Goal: Task Accomplishment & Management: Complete application form

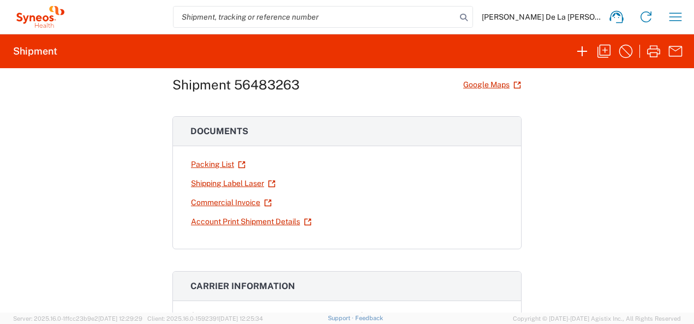
scroll to position [25, 0]
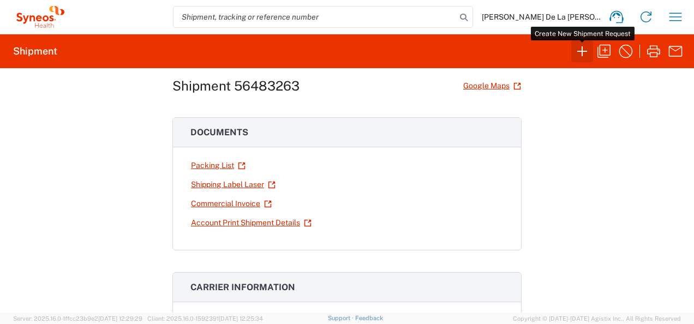
click at [577, 50] on icon "button" at bounding box center [582, 51] width 17 height 17
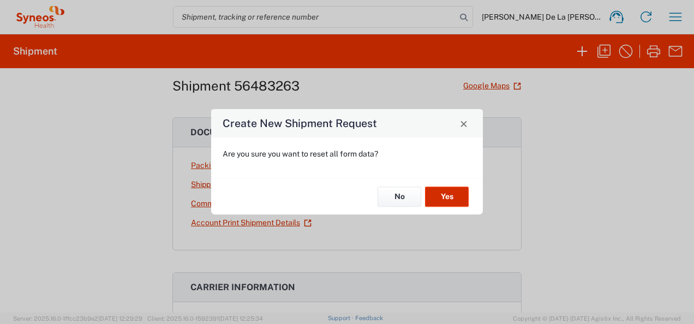
click at [434, 205] on button "Yes" at bounding box center [447, 197] width 44 height 20
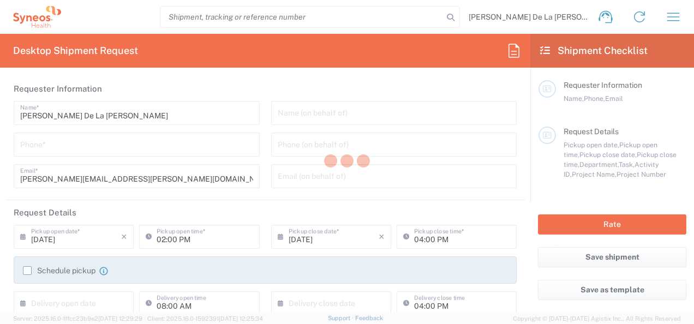
type input "8350"
type input "[GEOGRAPHIC_DATA]"
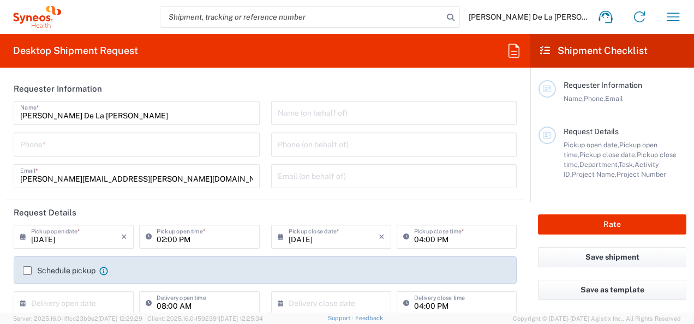
type input "[US_STATE]"
type input "Syneos Health, LLC-[GEOGRAPHIC_DATA] [GEOGRAPHIC_DATA] [GEOGRAPHIC_DATA]"
click at [116, 145] on input "tel" at bounding box center [136, 143] width 233 height 19
type input "9178374901"
click at [215, 112] on input "[PERSON_NAME] De La [PERSON_NAME]" at bounding box center [136, 112] width 233 height 19
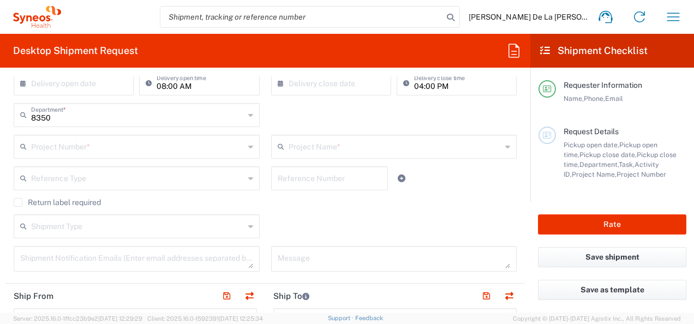
scroll to position [193, 0]
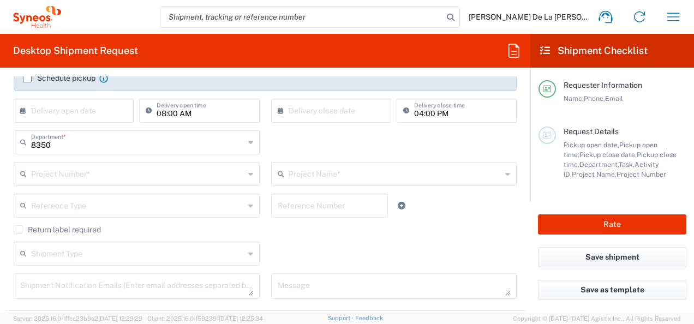
click at [407, 127] on div "04:00 PM Delivery close time" at bounding box center [457, 115] width 126 height 32
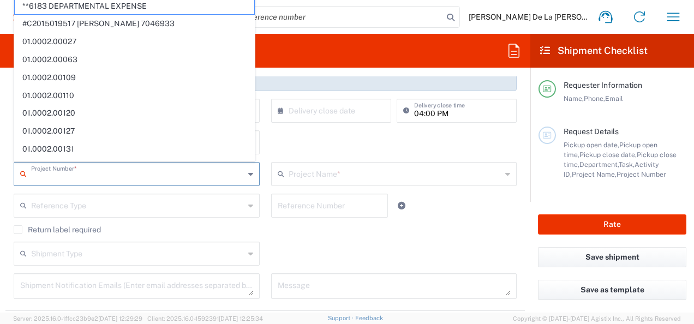
click at [164, 174] on input "text" at bounding box center [137, 173] width 213 height 19
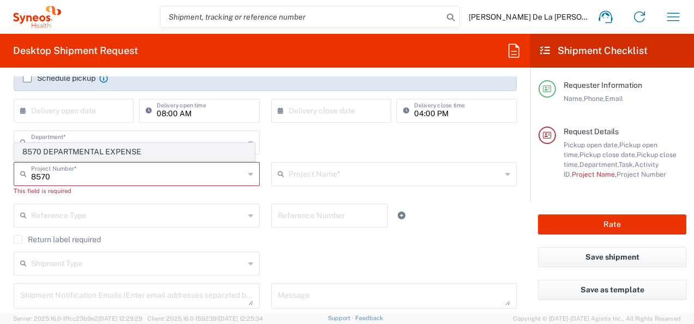
click at [162, 150] on span "8570 DEPARTMENTAL EXPENSE" at bounding box center [135, 152] width 240 height 17
type input "8570 DEPARTMENTAL EXPENSE"
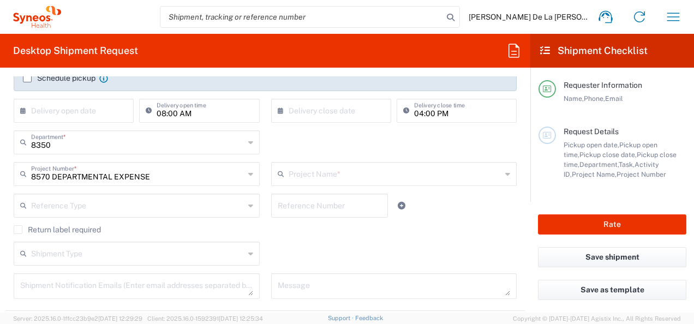
type input "8570 DEPARTMENTAL EXPENSE"
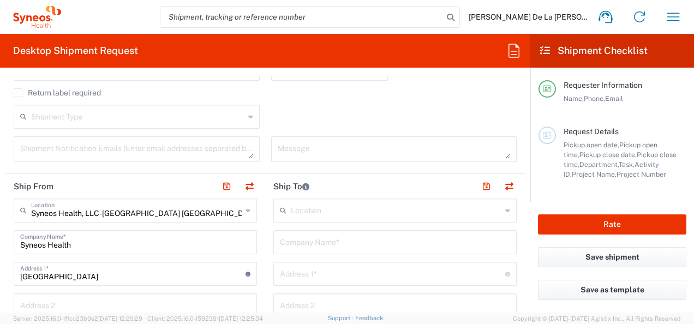
scroll to position [345, 0]
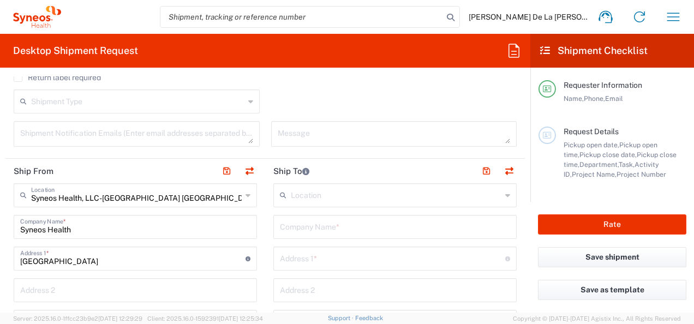
click at [497, 195] on div "Location" at bounding box center [396, 195] width 244 height 24
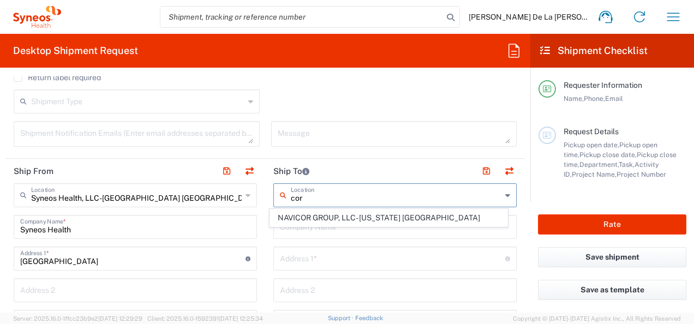
scroll to position [0, 0]
type input "c"
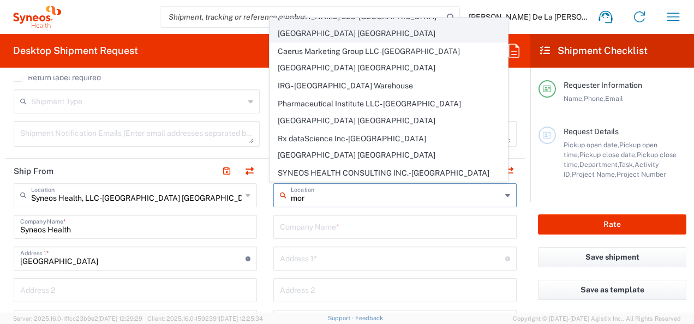
scroll to position [11, 0]
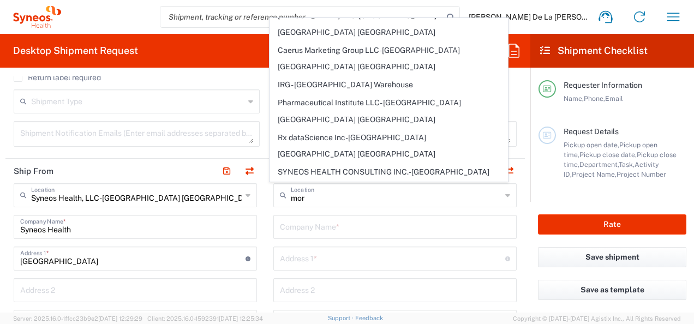
click at [383, 199] on span "SYNEOS HEALTH LLC [GEOGRAPHIC_DATA] [GEOGRAPHIC_DATA]" at bounding box center [388, 216] width 237 height 34
type input "SYNEOS HEALTH LLC [GEOGRAPHIC_DATA] [GEOGRAPHIC_DATA]"
type input "SYNEOS HEALTH LLC"
type input "1030 SYNC ST"
type input "Morrisville"
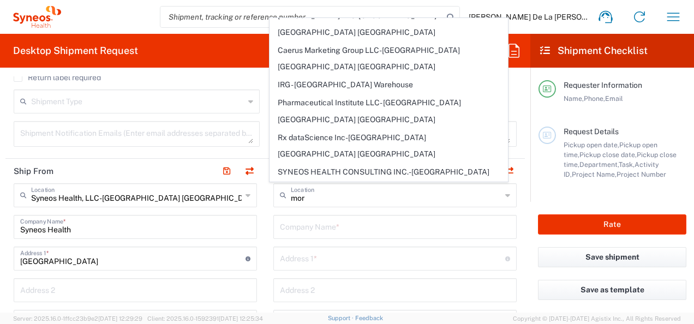
type input "[GEOGRAPHIC_DATA]"
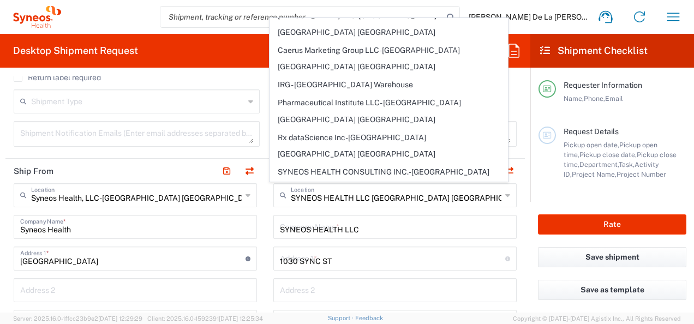
type input "27560"
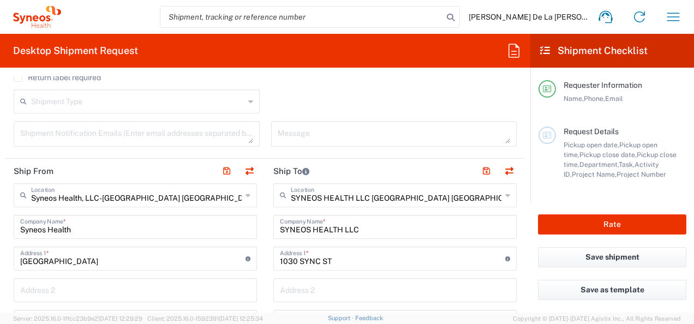
type input "[US_STATE]"
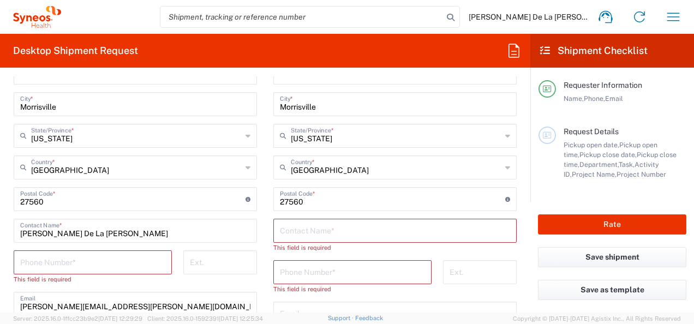
scroll to position [564, 0]
click at [382, 228] on input "text" at bounding box center [395, 228] width 230 height 19
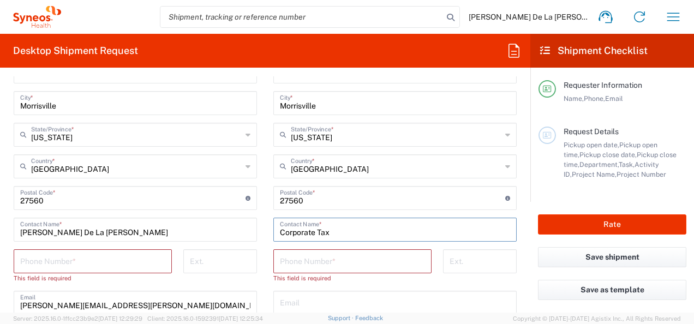
type input "Corporate Tax"
click at [343, 257] on input "tel" at bounding box center [352, 260] width 145 height 19
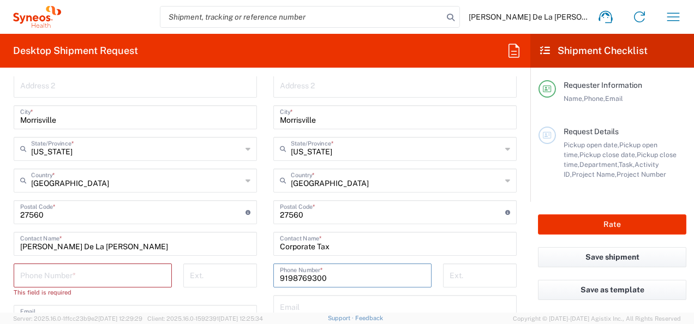
scroll to position [549, 0]
type input "9198769300"
click at [336, 247] on input "Corporate Tax" at bounding box center [395, 243] width 230 height 19
type input "C"
type input "[PERSON_NAME]"
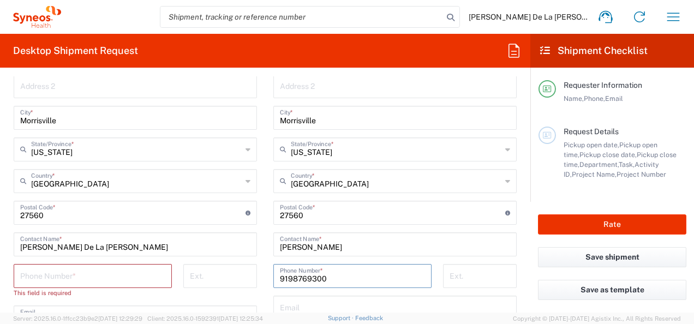
click at [337, 277] on input "9198769300" at bounding box center [352, 275] width 145 height 19
type input "9"
type input "9198769300"
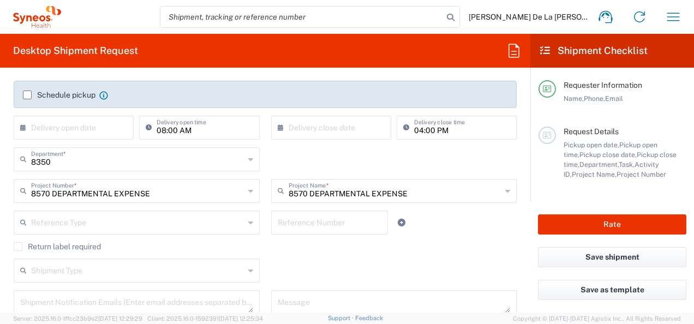
scroll to position [175, 0]
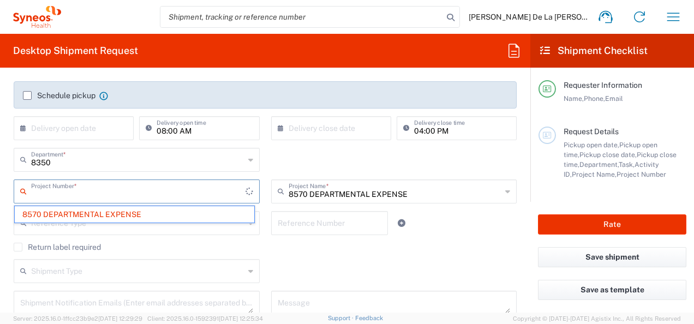
click at [167, 185] on input "text" at bounding box center [138, 190] width 215 height 19
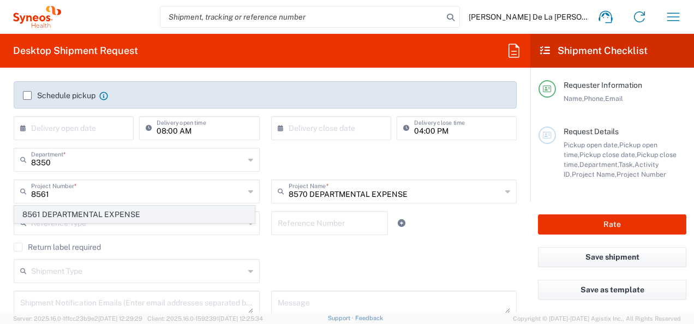
click at [149, 212] on span "8561 DEPARTMENTAL EXPENSE" at bounding box center [135, 214] width 240 height 17
type input "8561 DEPARTMENTAL EXPENSE"
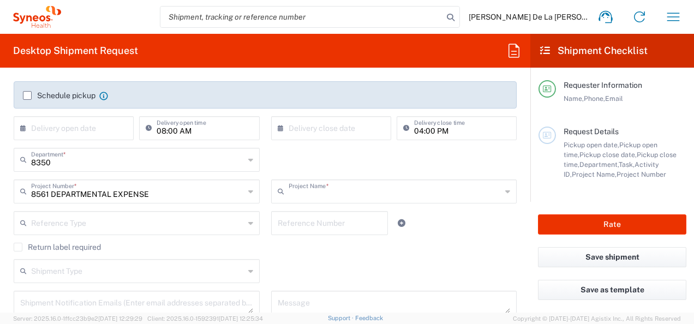
type input "8561 DEPARTMENTAL EXPENSE"
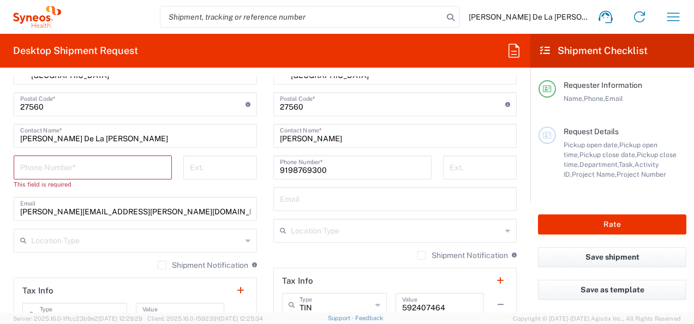
scroll to position [662, 0]
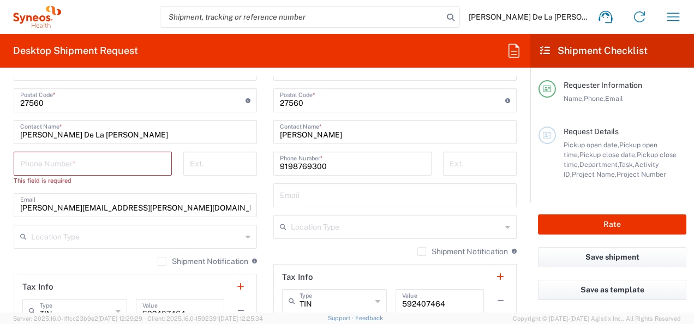
click at [57, 158] on input "tel" at bounding box center [92, 162] width 145 height 19
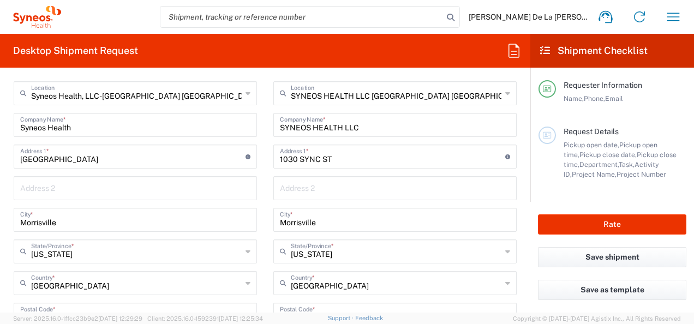
scroll to position [447, 0]
type input "9178374901"
click at [311, 185] on input "text" at bounding box center [395, 188] width 230 height 19
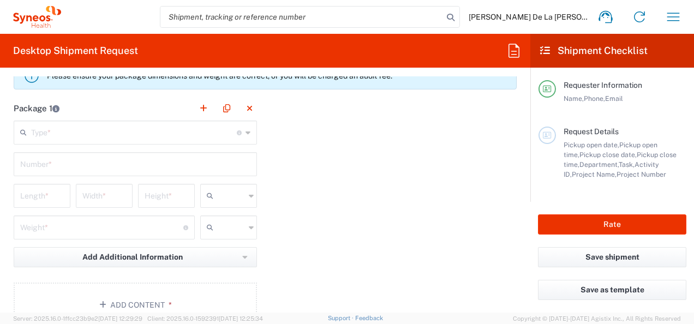
scroll to position [939, 0]
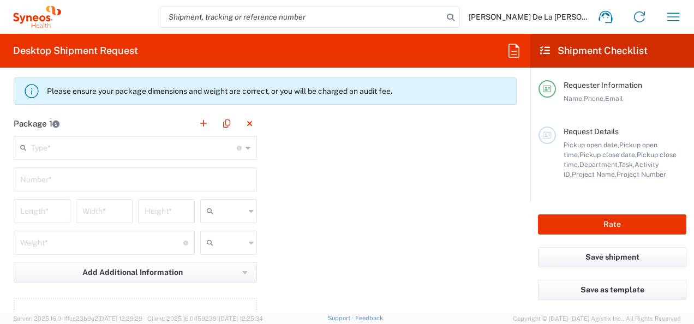
type input "6th Floor"
click at [246, 144] on icon at bounding box center [248, 147] width 5 height 17
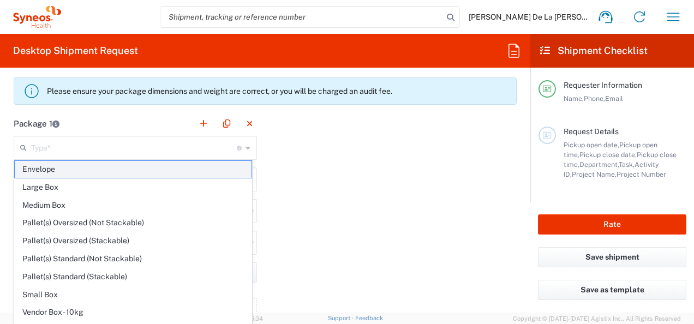
click at [112, 174] on span "Envelope" at bounding box center [133, 169] width 237 height 17
type input "Envelope"
type input "1"
type input "9.5"
type input "12.5"
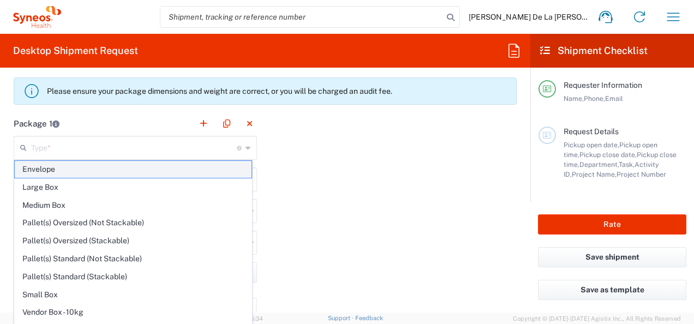
type input "0.25"
type input "in"
type input "0.45"
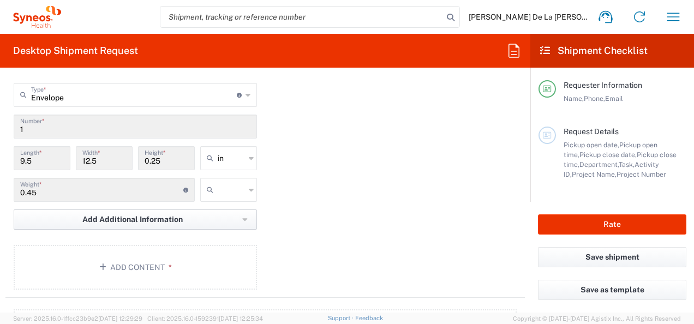
scroll to position [992, 0]
click at [234, 192] on input "text" at bounding box center [231, 189] width 27 height 17
click at [216, 229] on span "lbs" at bounding box center [225, 229] width 54 height 17
type input "lbs"
click at [151, 259] on button "Add Content *" at bounding box center [136, 267] width 244 height 45
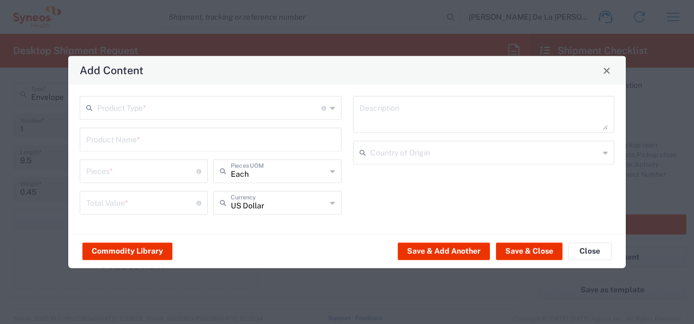
click at [333, 104] on icon at bounding box center [332, 107] width 5 height 17
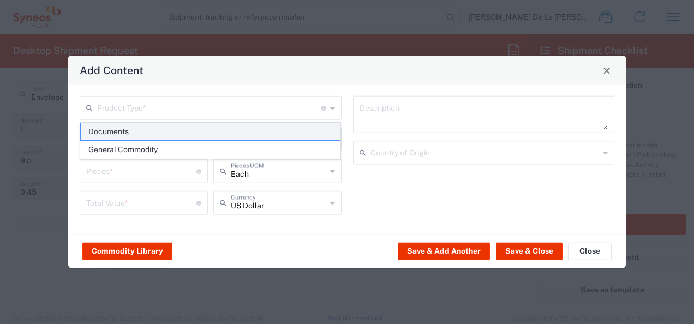
click at [208, 129] on span "Documents" at bounding box center [211, 131] width 260 height 17
type input "Documents"
type input "1"
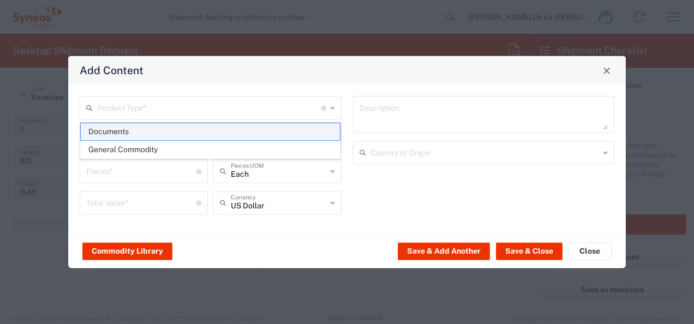
type textarea "Documents"
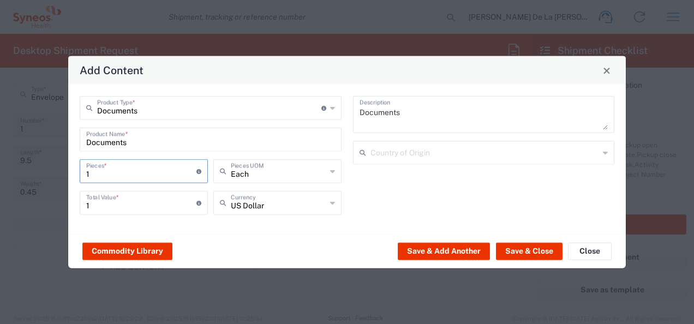
click at [102, 177] on input "1" at bounding box center [141, 170] width 110 height 19
type input "15"
click at [515, 256] on button "Save & Close" at bounding box center [529, 250] width 67 height 17
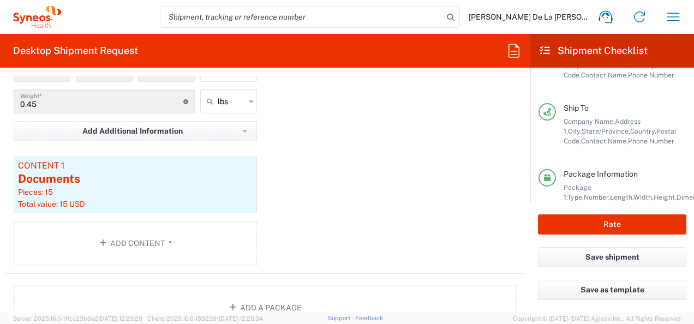
scroll to position [217, 0]
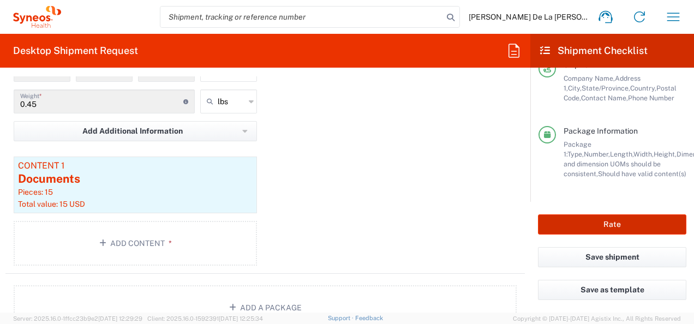
click at [596, 227] on button "Rate" at bounding box center [612, 225] width 149 height 20
type input "8561 DEPARTMENTAL EXPENSE"
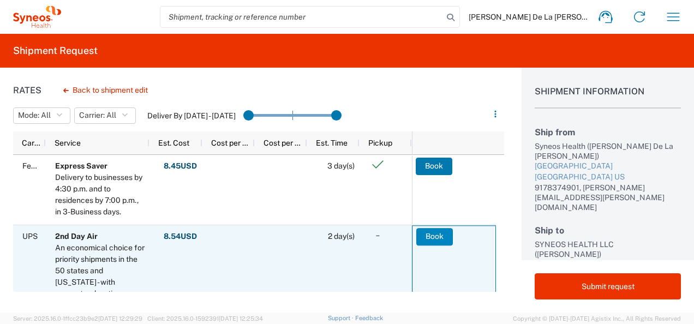
click at [438, 236] on button "Book" at bounding box center [435, 236] width 37 height 17
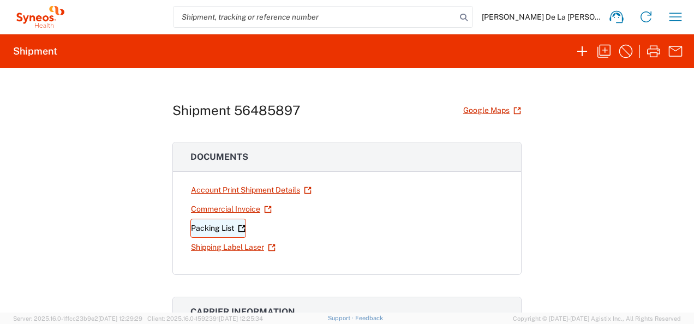
click at [215, 224] on link "Packing List" at bounding box center [219, 228] width 56 height 19
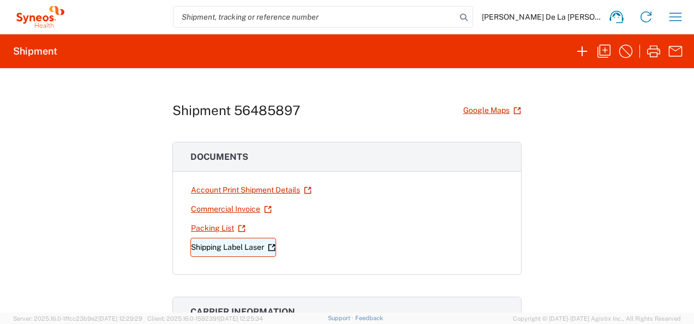
click at [231, 241] on link "Shipping Label Laser" at bounding box center [234, 247] width 86 height 19
